Goal: Transaction & Acquisition: Subscribe to service/newsletter

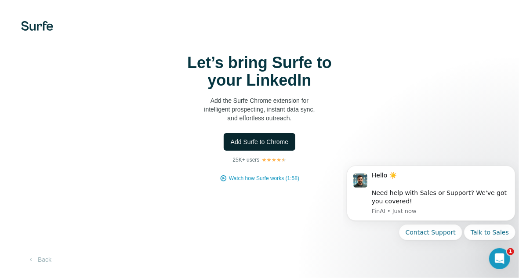
click at [273, 143] on span "Add Surfe to Chrome" at bounding box center [260, 142] width 58 height 9
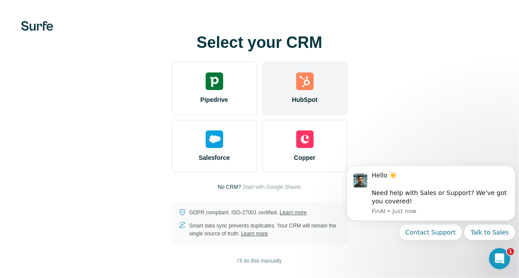
click at [291, 94] on div "HubSpot" at bounding box center [304, 88] width 85 height 53
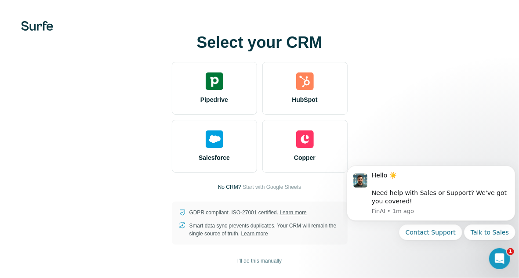
click at [41, 31] on div "Select your CRM Pipedrive HubSpot Salesforce Copper No CRM? Start with Google S…" at bounding box center [259, 139] width 519 height 278
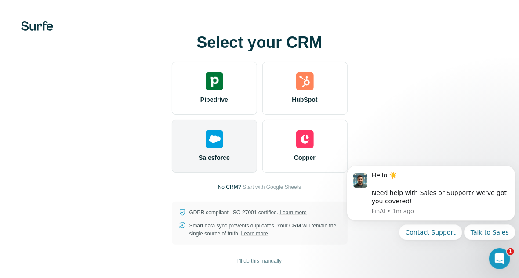
click at [211, 149] on div "Salesforce" at bounding box center [214, 146] width 85 height 53
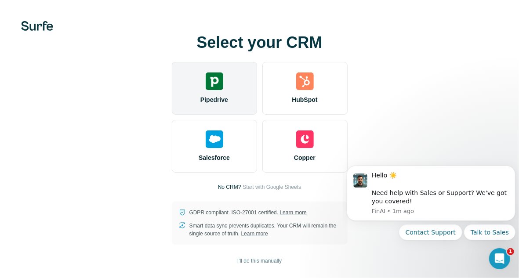
click at [222, 86] on img at bounding box center [215, 82] width 18 height 18
click at [219, 84] on img at bounding box center [215, 82] width 18 height 18
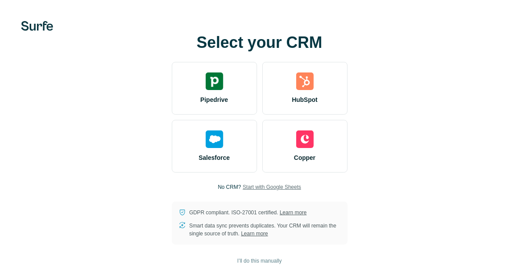
click at [264, 186] on span "Start with Google Sheets" at bounding box center [272, 187] width 58 height 8
